Goal: Task Accomplishment & Management: Manage account settings

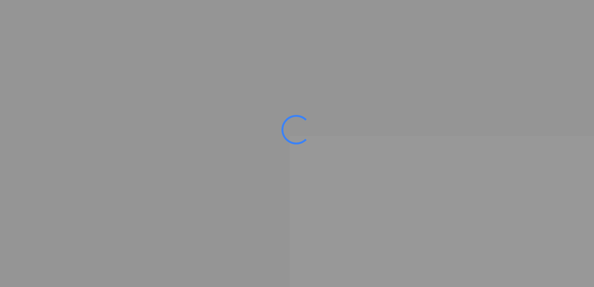
drag, startPoint x: 348, startPoint y: 286, endPoint x: 525, endPoint y: 280, distance: 177.4
click at [519, 283] on div at bounding box center [297, 143] width 594 height 287
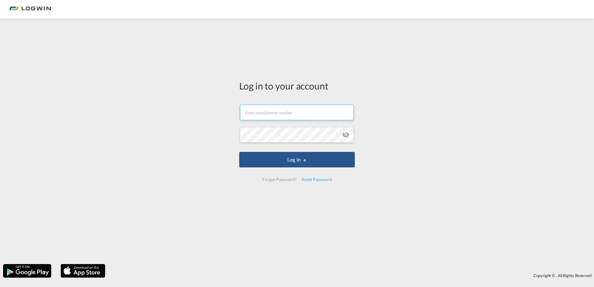
click at [286, 118] on input "text" at bounding box center [297, 113] width 114 height 16
click at [417, 155] on div "Log in to your account Email field is required Password field is required Log I…" at bounding box center [297, 141] width 594 height 239
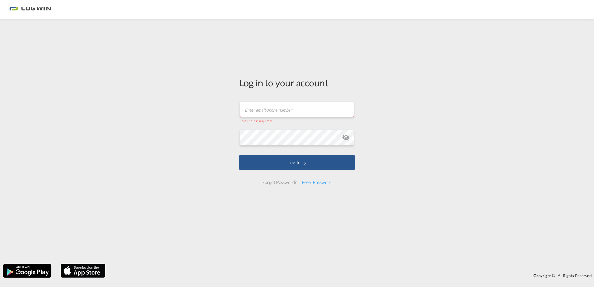
click at [280, 107] on input "text" at bounding box center [297, 110] width 114 height 16
click at [447, 145] on div "Log in to your account Email field is required Password field is required Log I…" at bounding box center [297, 141] width 594 height 239
click at [321, 181] on div "Reset Password" at bounding box center [316, 182] width 35 height 11
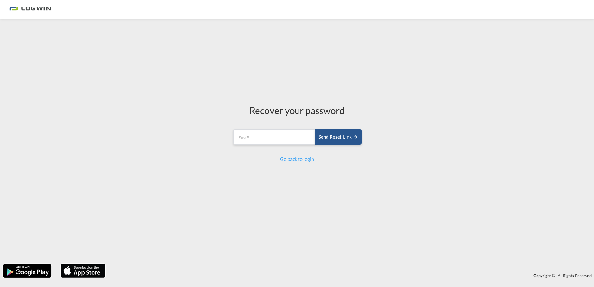
click at [261, 129] on md-input-container "Send reset link Email field is required" at bounding box center [296, 138] width 129 height 18
click at [259, 134] on input "email" at bounding box center [274, 137] width 82 height 16
click at [342, 136] on div "Send reset link" at bounding box center [338, 137] width 40 height 7
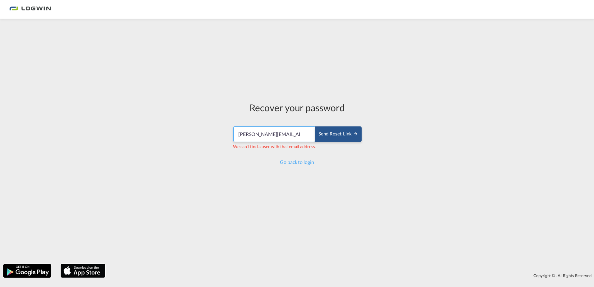
drag, startPoint x: 303, startPoint y: 134, endPoint x: 175, endPoint y: 124, distance: 128.6
click at [175, 124] on div "Recover your password jeff.verrees1@gmail.com Send reset link We can't find a u…" at bounding box center [297, 141] width 594 height 239
type input "e"
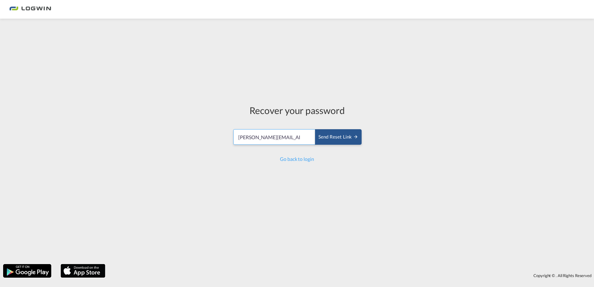
type input "jeff.verrees1@gmail.com"
drag, startPoint x: 313, startPoint y: 138, endPoint x: 116, endPoint y: 120, distance: 197.7
click at [116, 120] on div "Recover your password jeff.verrees1@gmail.com Send reset link Send reset link G…" at bounding box center [297, 141] width 594 height 239
drag, startPoint x: 297, startPoint y: 142, endPoint x: 25, endPoint y: 123, distance: 272.7
click at [44, 123] on div "Recover your password jeff.verrees1@gmail.com Send reset link Send reset link G…" at bounding box center [297, 141] width 594 height 239
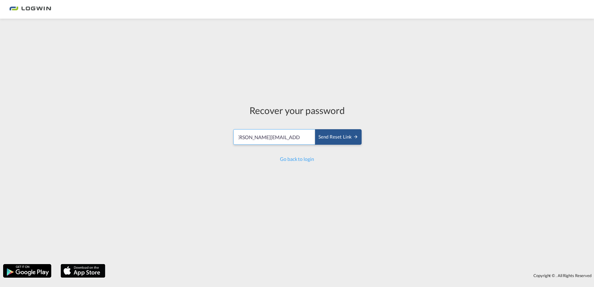
scroll to position [0, 11]
type input "jeff.verrees@logwin-logistics.com"
click at [546, 197] on div "Recover your password jeff.verrees@logwin-logistics.com Send reset link Send re…" at bounding box center [297, 141] width 594 height 239
click at [346, 138] on div "Send reset link" at bounding box center [338, 137] width 40 height 7
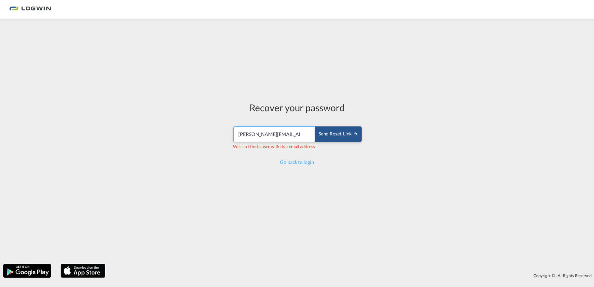
drag, startPoint x: 302, startPoint y: 138, endPoint x: 306, endPoint y: 138, distance: 4.7
click at [302, 138] on input "jeff.verrees@logwin-logistics.com" at bounding box center [274, 134] width 82 height 16
click at [303, 134] on input "jeff.verrees@logwin-logistics.com" at bounding box center [274, 134] width 82 height 16
drag, startPoint x: 299, startPoint y: 134, endPoint x: 303, endPoint y: 134, distance: 4.0
click at [299, 134] on input "jeff.verrees@logwin-logistics.com" at bounding box center [274, 134] width 82 height 16
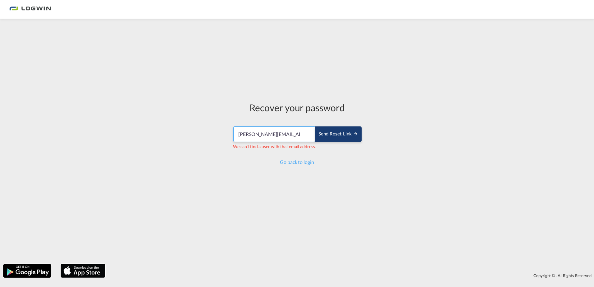
scroll to position [0, 11]
drag, startPoint x: 287, startPoint y: 134, endPoint x: 365, endPoint y: 134, distance: 77.9
click at [365, 134] on div "Recover your password jeff.verrees@logwin-logistics.com Send reset link We can'…" at bounding box center [297, 133] width 138 height 223
click at [418, 147] on div "Recover your password jeff.verrees@logwin-logistics.com Send reset link We can'…" at bounding box center [297, 141] width 594 height 239
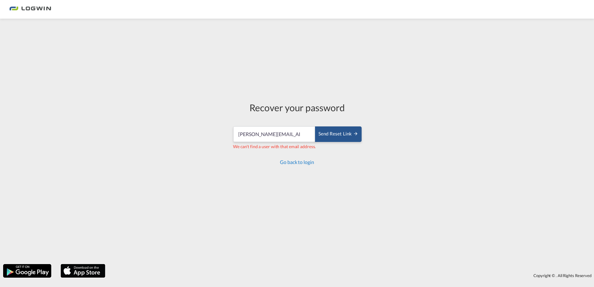
click at [289, 162] on link "Go back to login" at bounding box center [297, 162] width 34 height 6
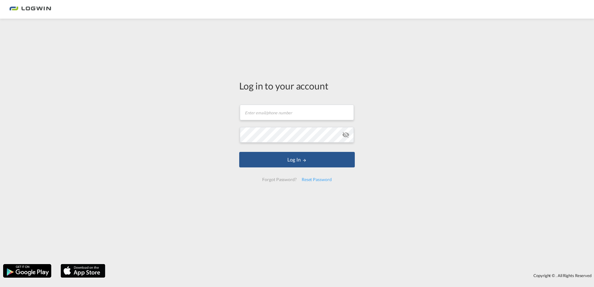
drag, startPoint x: 249, startPoint y: 85, endPoint x: 257, endPoint y: 85, distance: 8.1
click at [257, 85] on div "Log in to your account" at bounding box center [297, 85] width 116 height 13
